Goal: Find contact information: Find contact information

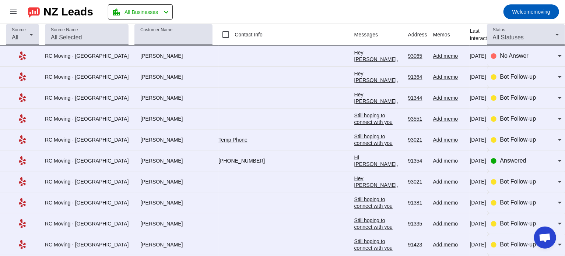
click at [354, 160] on div "Hi [PERSON_NAME], Thank you for providing your information! We'll get back to y…" at bounding box center [378, 187] width 48 height 66
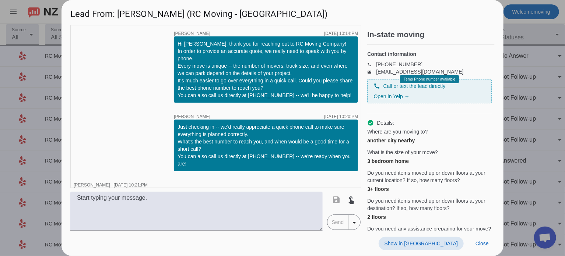
scroll to position [67, 0]
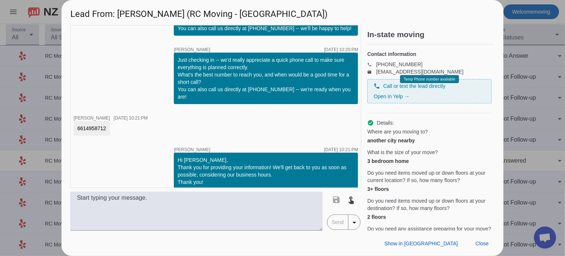
drag, startPoint x: 106, startPoint y: 122, endPoint x: 74, endPoint y: 122, distance: 32.4
click at [74, 122] on div "6614958712" at bounding box center [92, 128] width 36 height 15
copy div "6614958712"
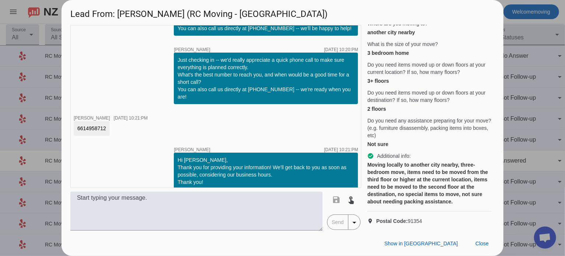
click at [535, 99] on div at bounding box center [282, 128] width 565 height 256
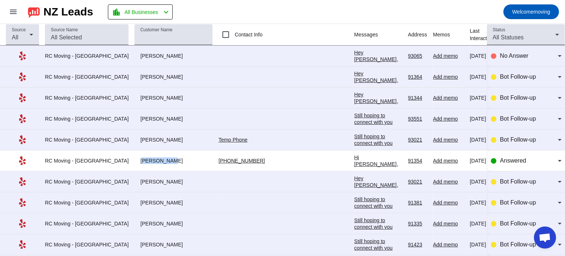
drag, startPoint x: 125, startPoint y: 159, endPoint x: 148, endPoint y: 161, distance: 22.9
click at [148, 161] on div "[PERSON_NAME]" at bounding box center [173, 161] width 78 height 7
copy div "[PERSON_NAME]"
click at [354, 160] on div "Hi [PERSON_NAME], Thank you for providing your information! We'll get back to y…" at bounding box center [378, 187] width 48 height 66
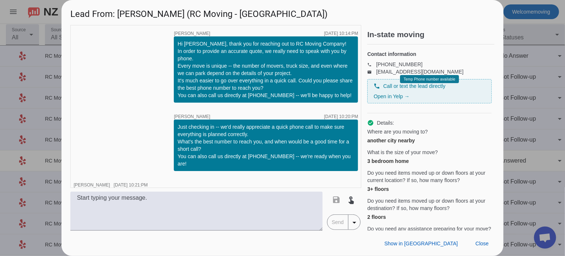
scroll to position [67, 0]
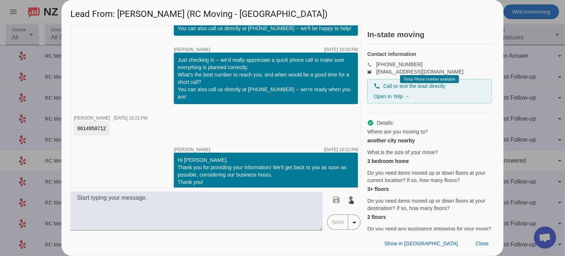
drag, startPoint x: 105, startPoint y: 119, endPoint x: 76, endPoint y: 118, distance: 28.4
click at [76, 121] on div "6614958712" at bounding box center [92, 128] width 36 height 15
copy div "6614958712"
click at [521, 35] on div at bounding box center [282, 128] width 565 height 256
